Goal: Navigation & Orientation: Find specific page/section

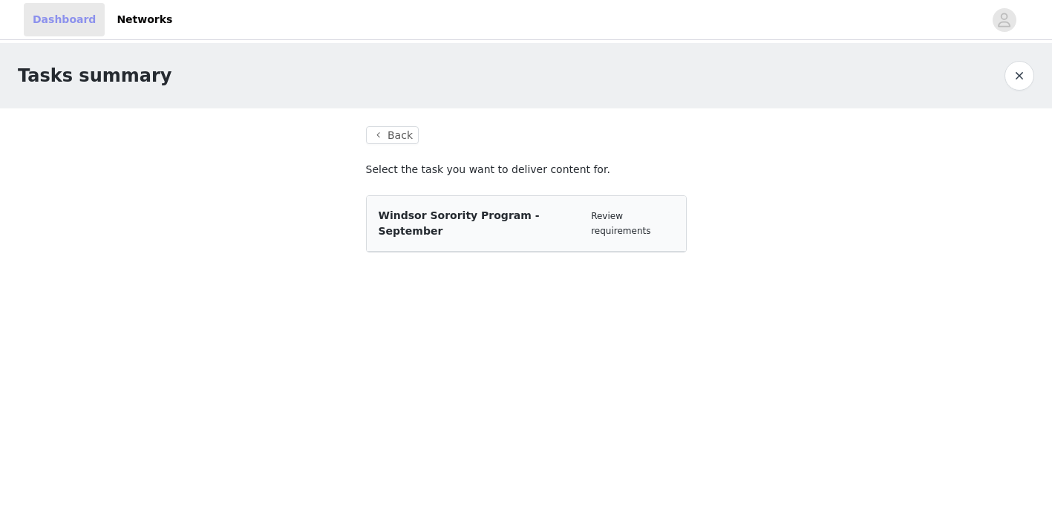
click at [78, 25] on link "Dashboard" at bounding box center [64, 19] width 81 height 33
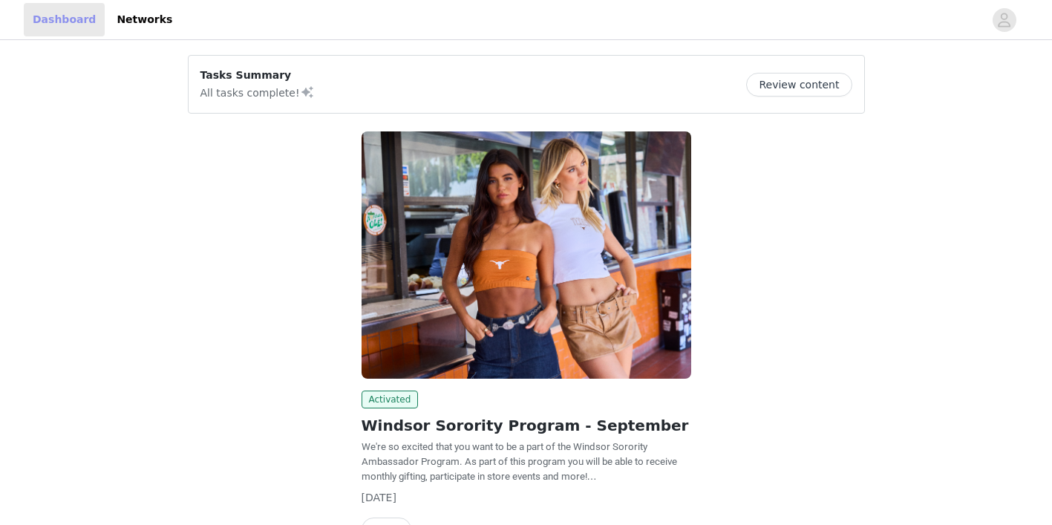
scroll to position [91, 0]
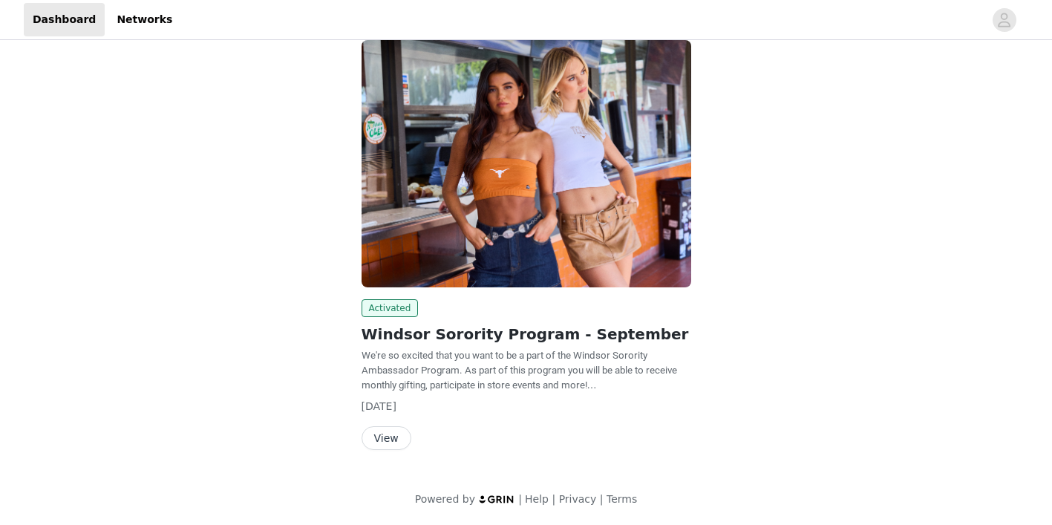
click at [385, 437] on button "View" at bounding box center [387, 438] width 50 height 24
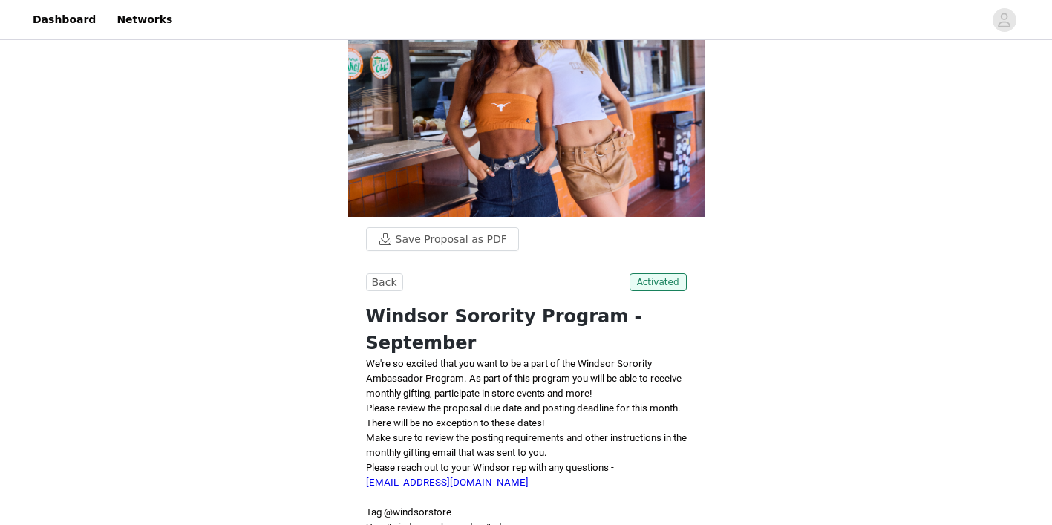
scroll to position [62, 0]
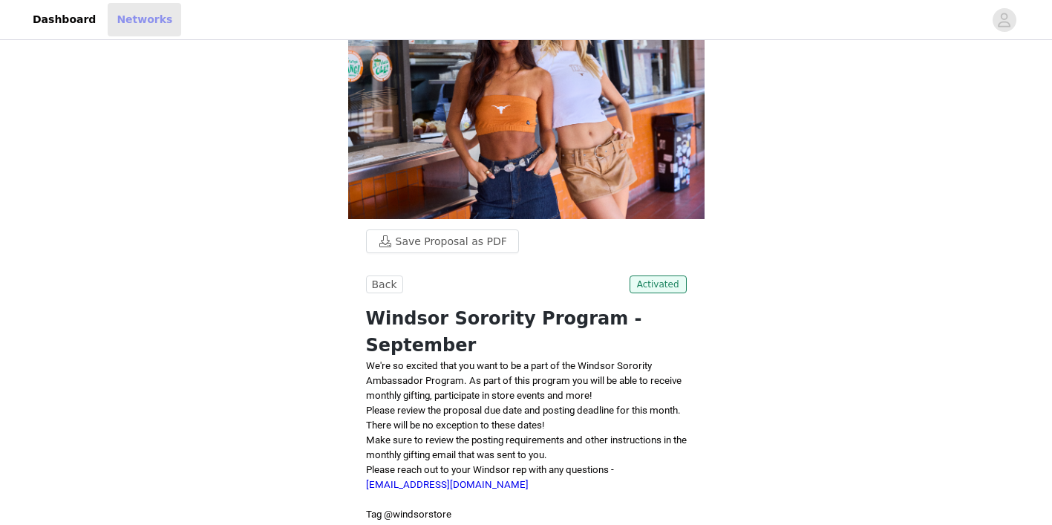
click at [136, 11] on link "Networks" at bounding box center [145, 19] width 74 height 33
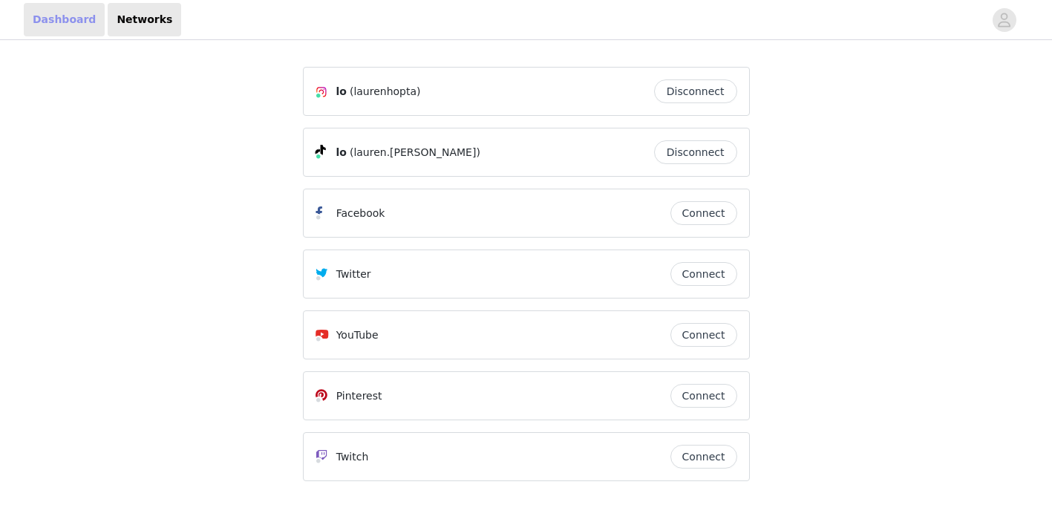
click at [47, 11] on link "Dashboard" at bounding box center [64, 19] width 81 height 33
